Goal: Information Seeking & Learning: Learn about a topic

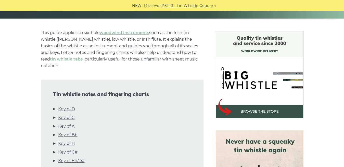
scroll to position [121, 0]
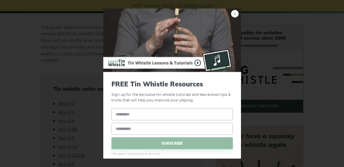
click at [232, 12] on link "×" at bounding box center [235, 14] width 8 height 8
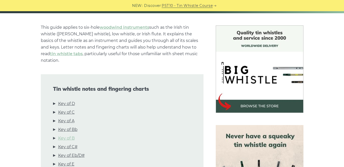
click at [71, 135] on link "Key of B" at bounding box center [66, 138] width 17 height 7
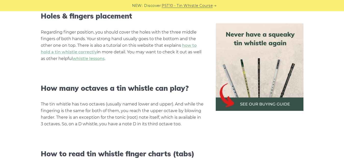
scroll to position [477, 0]
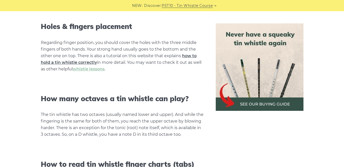
click at [60, 54] on link "how to hold a tin whistle correctly" at bounding box center [119, 59] width 156 height 11
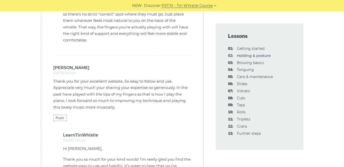
scroll to position [1318, 0]
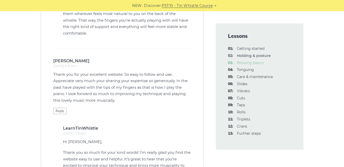
click at [256, 64] on link "03: Blowing basics" at bounding box center [250, 63] width 27 height 5
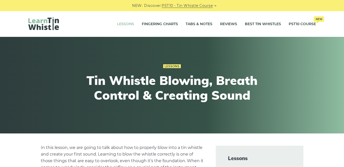
click at [128, 23] on link "Lessons" at bounding box center [125, 24] width 17 height 13
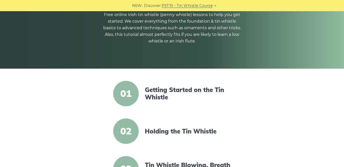
scroll to position [84, 0]
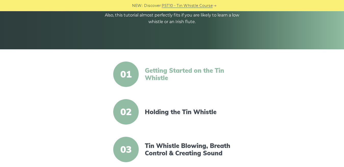
click at [161, 76] on link "Getting Started on the Tin Whistle" at bounding box center [189, 74] width 88 height 15
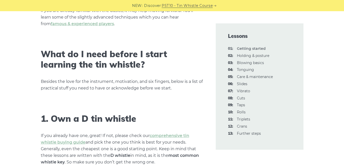
scroll to position [266, 0]
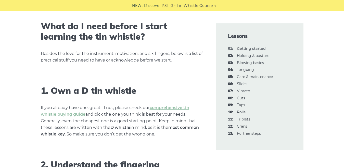
drag, startPoint x: 341, startPoint y: 35, endPoint x: 341, endPoint y: 39, distance: 3.6
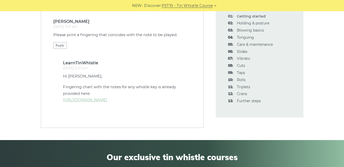
scroll to position [1509, 0]
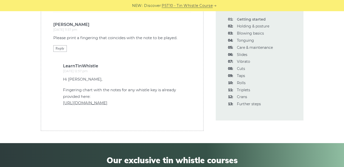
click at [107, 101] on link "https://learntinwhistle.com/resources/tin-whistle-fingering-charts/" at bounding box center [85, 103] width 44 height 5
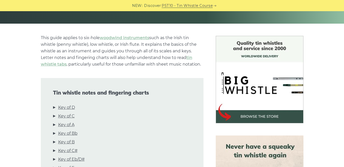
scroll to position [115, 0]
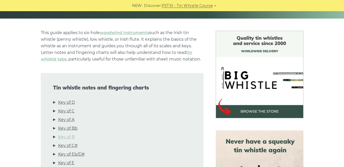
click at [66, 138] on link "Key of B" at bounding box center [66, 137] width 17 height 7
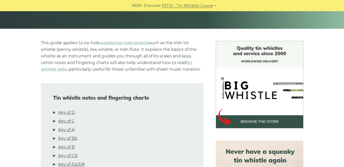
scroll to position [0, 0]
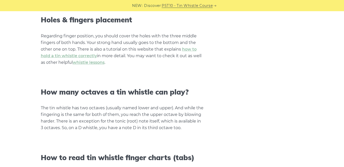
scroll to position [477, 0]
